Goal: Check status: Check status

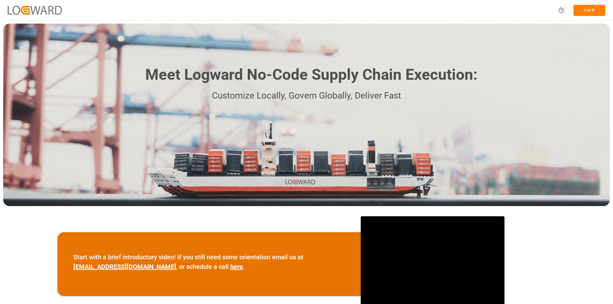
click at [587, 11] on button "Log In" at bounding box center [589, 10] width 32 height 11
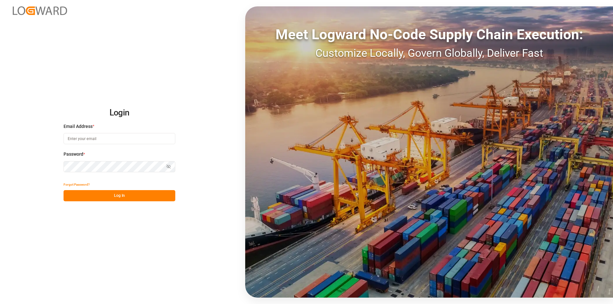
click at [95, 141] on input at bounding box center [119, 138] width 112 height 11
type input "[PERSON_NAME][EMAIL_ADDRESS][DOMAIN_NAME]"
click at [113, 195] on button "Log In" at bounding box center [119, 195] width 112 height 11
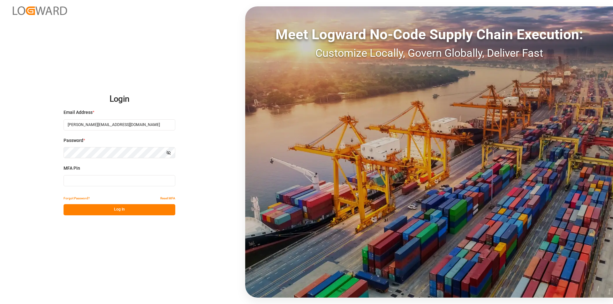
click at [94, 183] on input at bounding box center [119, 180] width 112 height 11
type input "750849"
click at [100, 210] on button "Log In" at bounding box center [119, 209] width 112 height 11
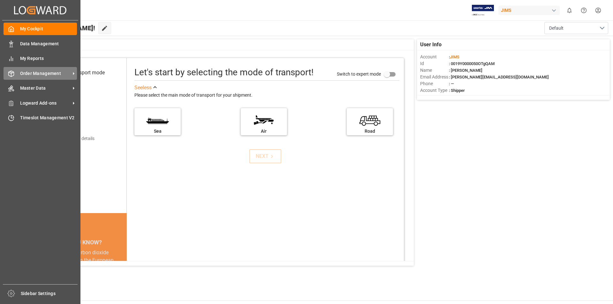
click at [74, 73] on icon at bounding box center [73, 73] width 7 height 7
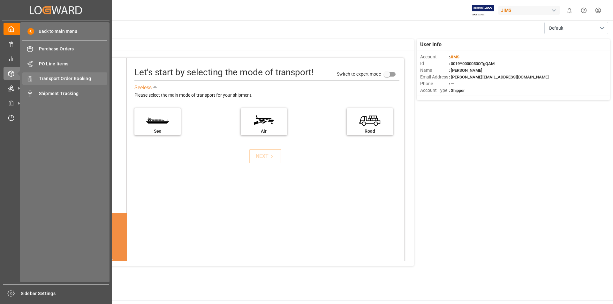
click at [86, 80] on span "Transport Order Booking" at bounding box center [73, 78] width 69 height 7
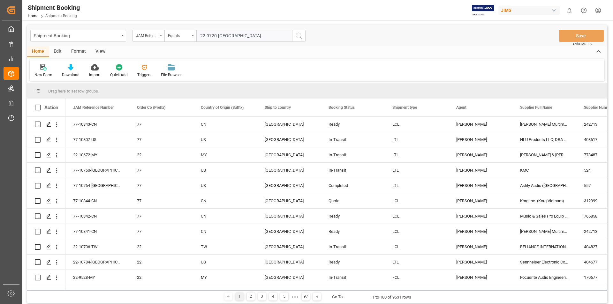
type input "22-9720-[GEOGRAPHIC_DATA]"
click at [296, 37] on circle "search button" at bounding box center [298, 35] width 5 height 5
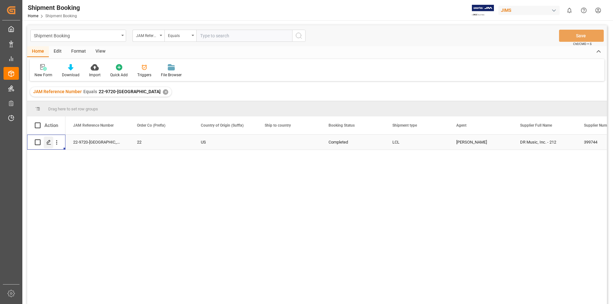
click at [48, 142] on icon "Press SPACE to select this row." at bounding box center [48, 142] width 5 height 5
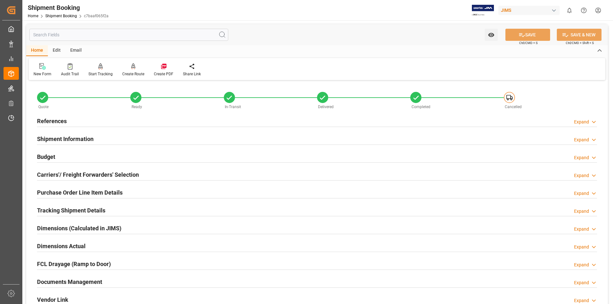
click at [61, 280] on h2 "Documents Management" at bounding box center [69, 282] width 65 height 9
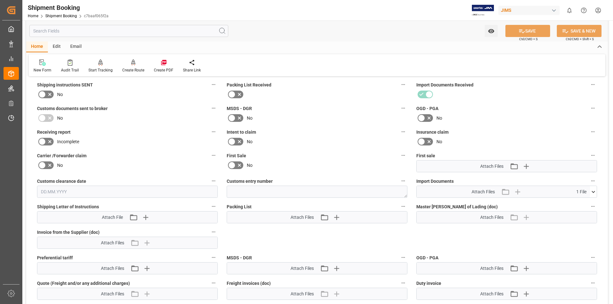
click at [592, 192] on icon at bounding box center [593, 192] width 7 height 7
click at [579, 203] on icon at bounding box center [576, 203] width 7 height 7
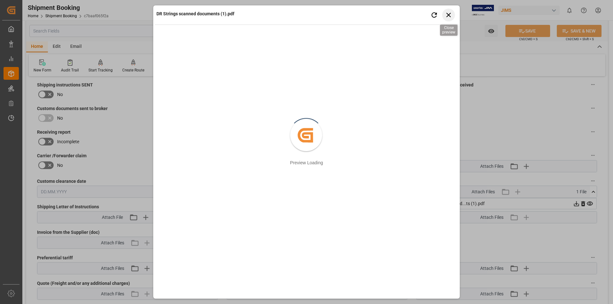
click at [450, 12] on icon "button" at bounding box center [448, 15] width 8 height 8
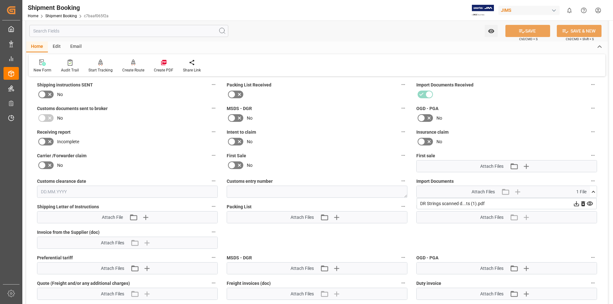
click at [575, 201] on icon at bounding box center [576, 203] width 7 height 7
